Goal: Go to known website: Access a specific website the user already knows

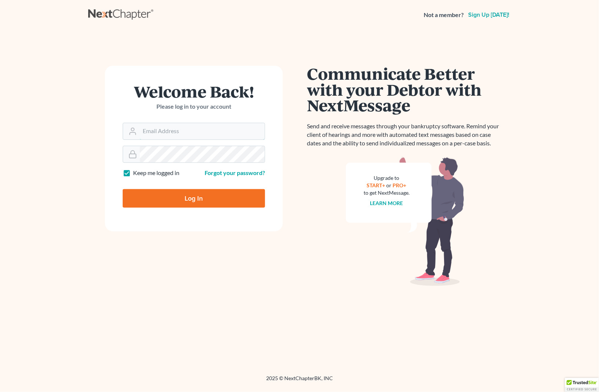
type input "[EMAIL_ADDRESS][DOMAIN_NAME]"
click at [176, 199] on input "Log In" at bounding box center [194, 198] width 142 height 19
type input "Thinking..."
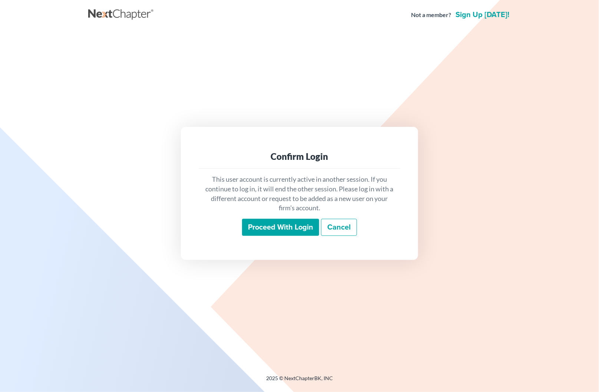
click at [282, 226] on input "Proceed with login" at bounding box center [280, 227] width 77 height 17
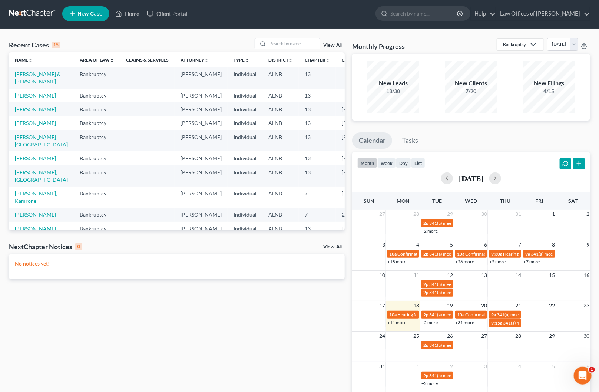
scroll to position [2, 0]
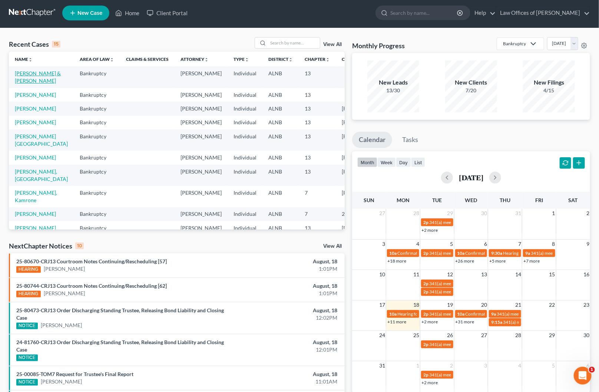
click at [38, 72] on link "[PERSON_NAME] & [PERSON_NAME]" at bounding box center [38, 77] width 46 height 14
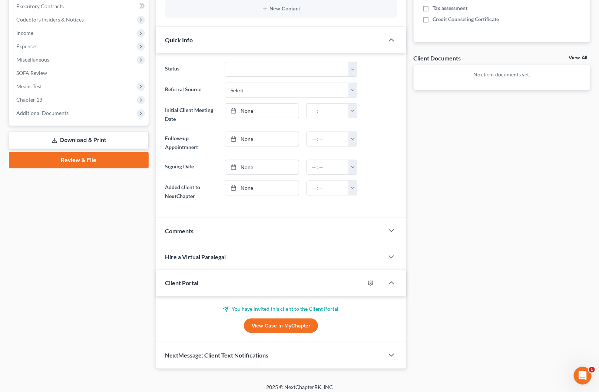
scroll to position [224, 0]
click at [284, 325] on link "View Case in MyChapter" at bounding box center [281, 326] width 74 height 15
